Goal: Task Accomplishment & Management: Complete application form

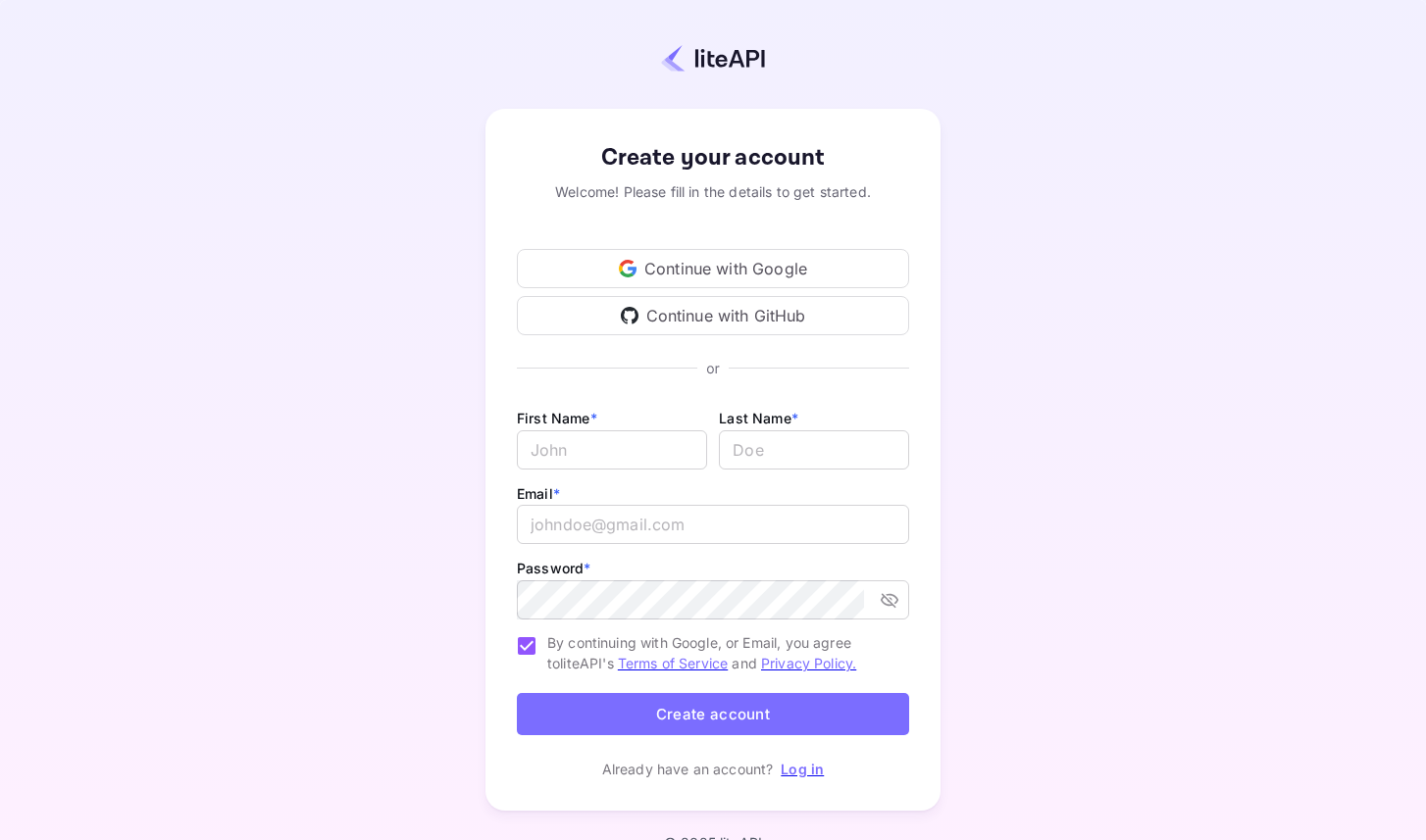
click at [797, 769] on link "Log in" at bounding box center [802, 768] width 43 height 17
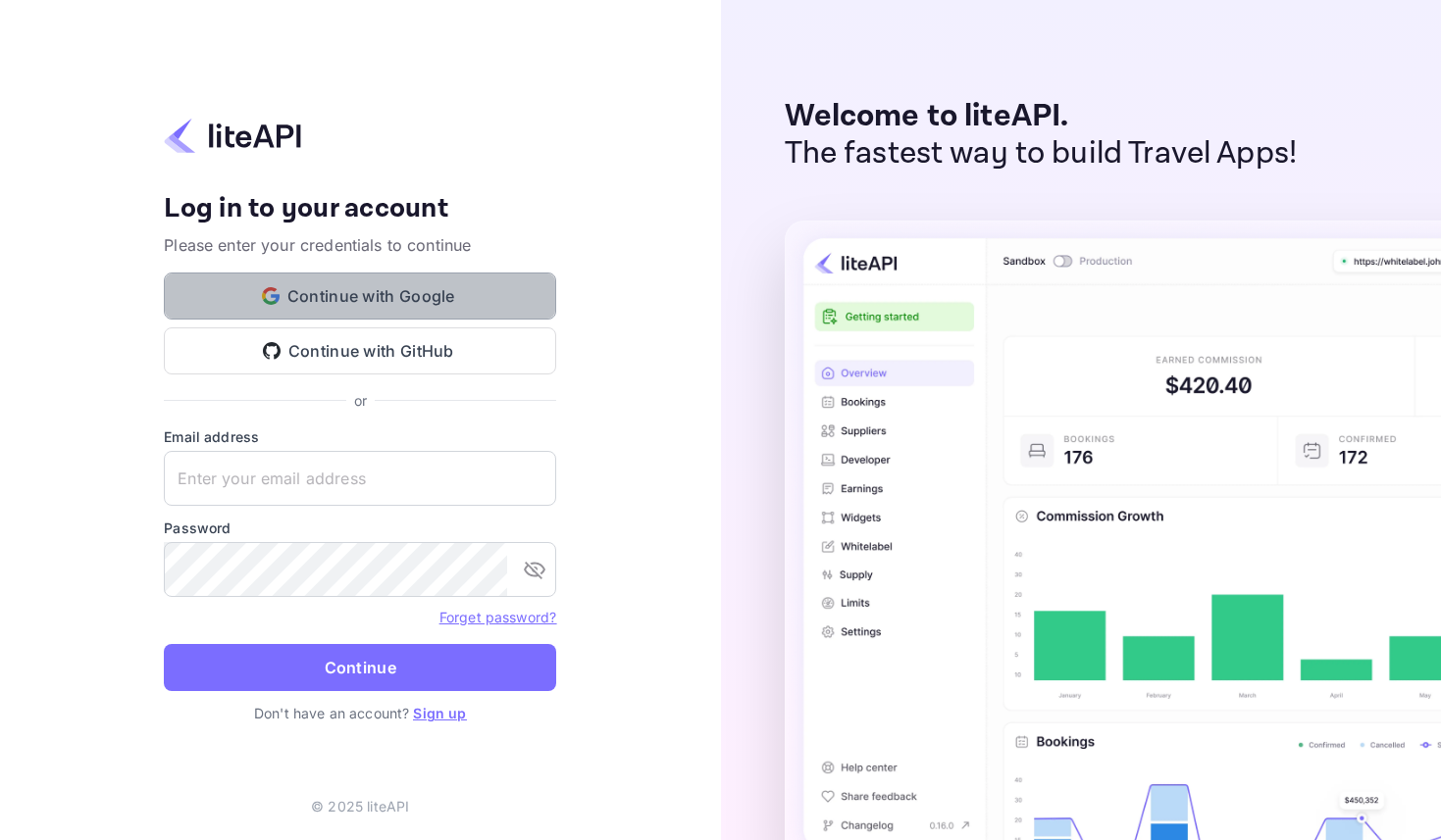
click at [384, 290] on button "Continue with Google" at bounding box center [360, 295] width 393 height 47
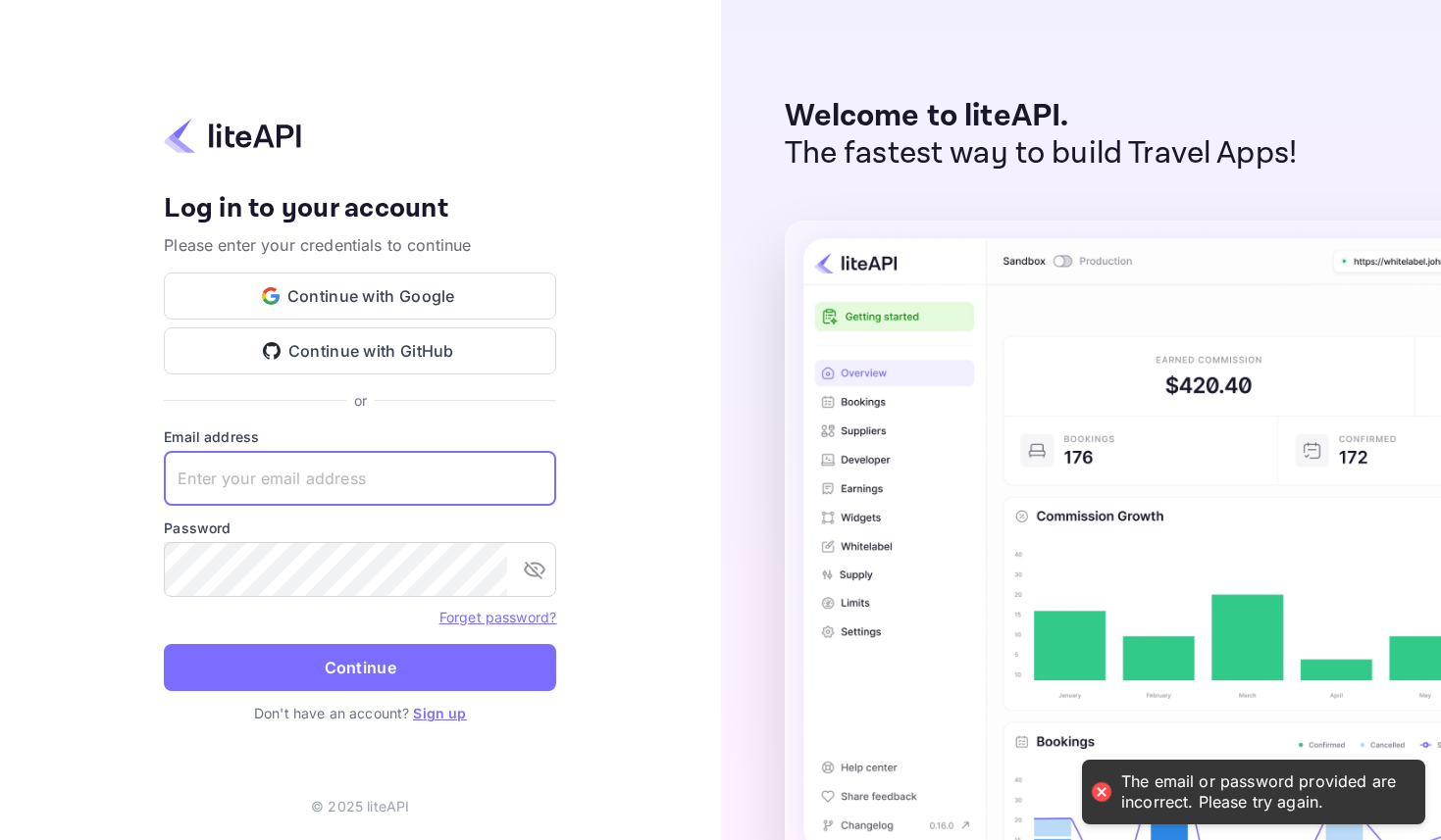
click at [360, 481] on input "text" at bounding box center [360, 478] width 393 height 55
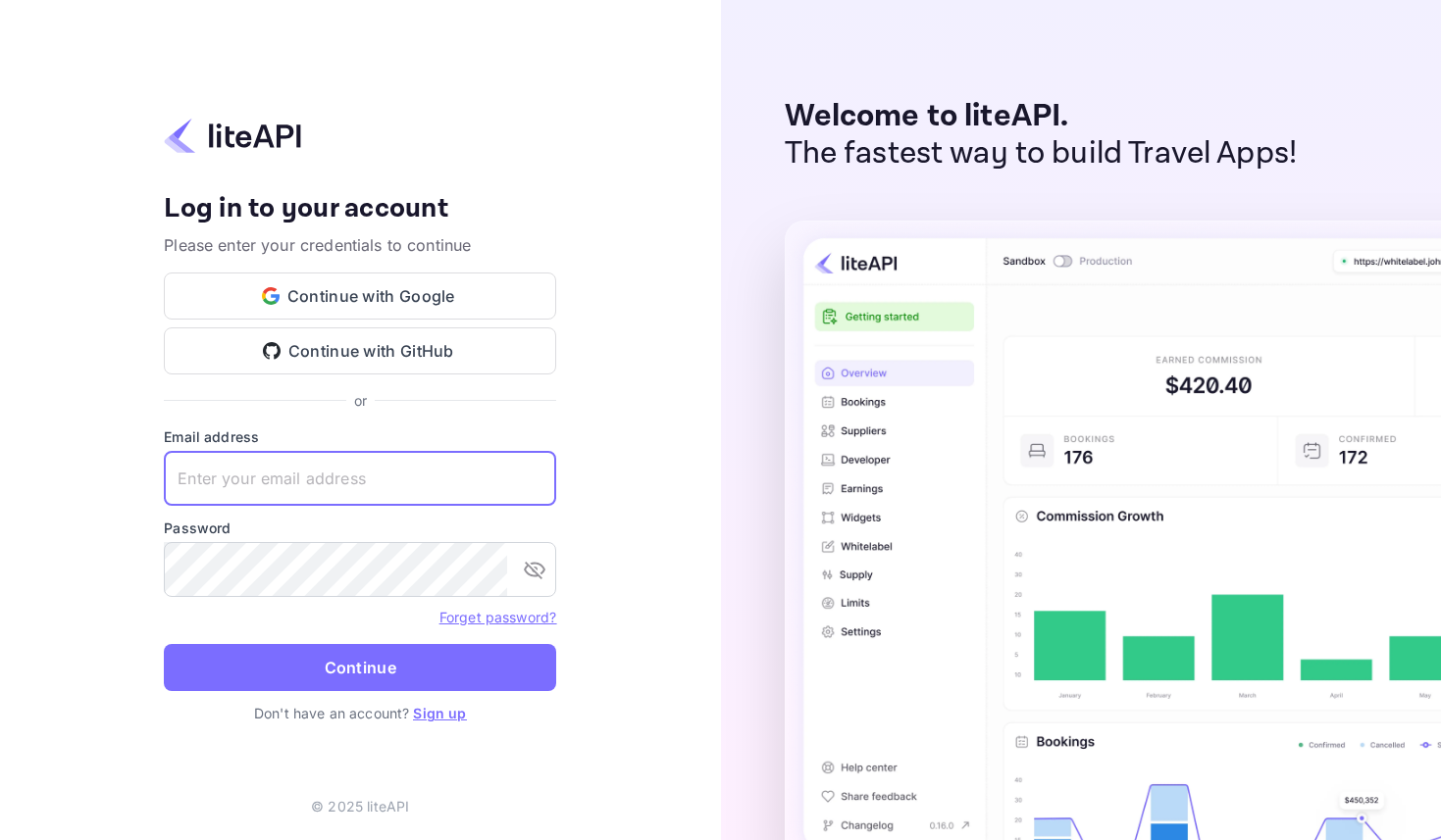
click at [360, 481] on input "text" at bounding box center [360, 478] width 393 height 55
click at [579, 143] on div "Your account has been created successfully, a confirmation link has been sent t…" at bounding box center [360, 420] width 721 height 840
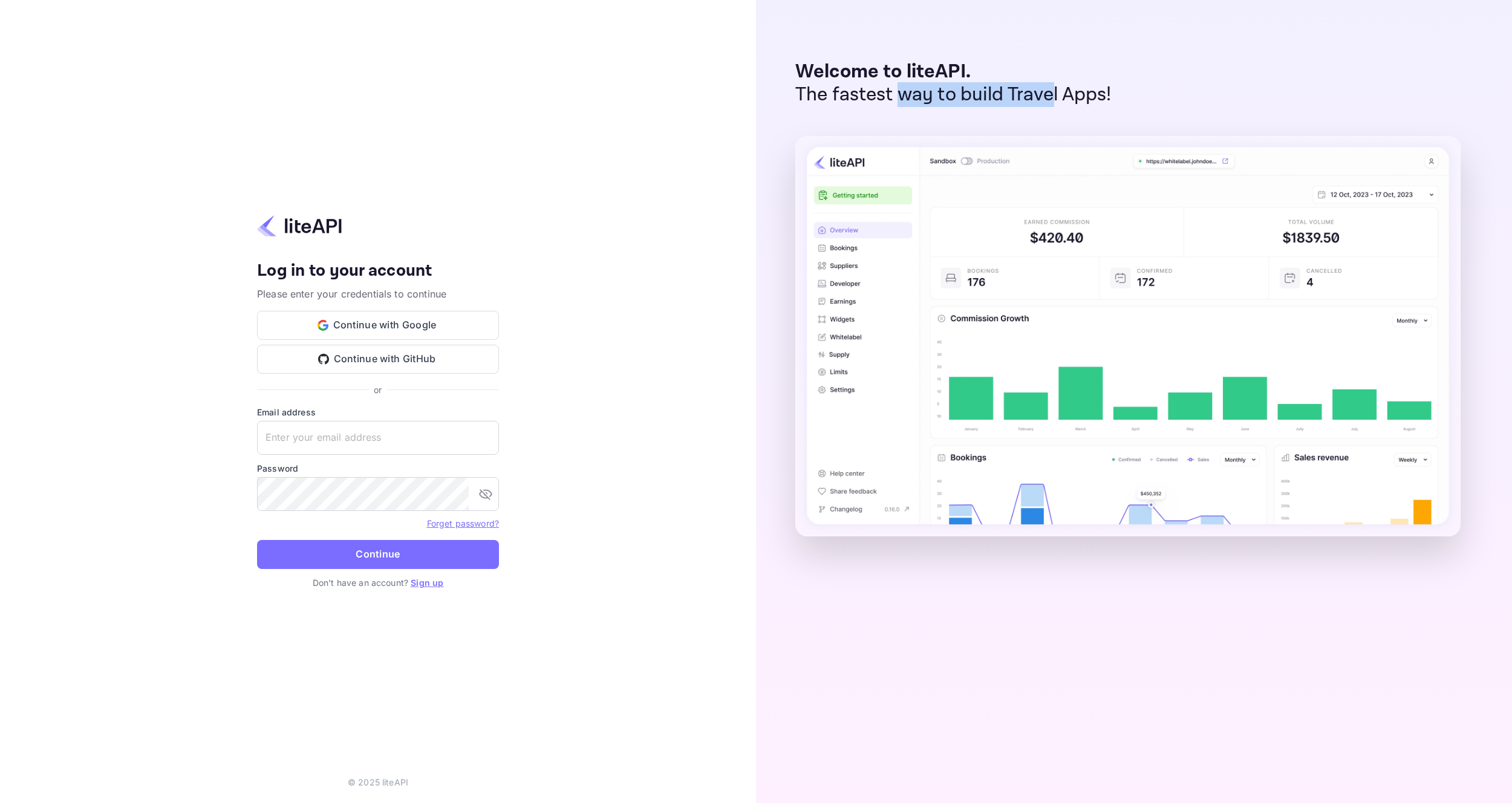
drag, startPoint x: 898, startPoint y: 99, endPoint x: 1216, endPoint y: 84, distance: 318.4
click at [1180, 89] on div "Welcome to liteAPI. The fastest way to build Travel Apps!" at bounding box center [1134, 402] width 756 height 803
drag, startPoint x: 1216, startPoint y: 84, endPoint x: 1155, endPoint y: 88, distance: 61.1
click at [1216, 84] on div "Welcome to liteAPI. The fastest way to build Travel Apps!" at bounding box center [1134, 402] width 756 height 803
